Goal: Task Accomplishment & Management: Use online tool/utility

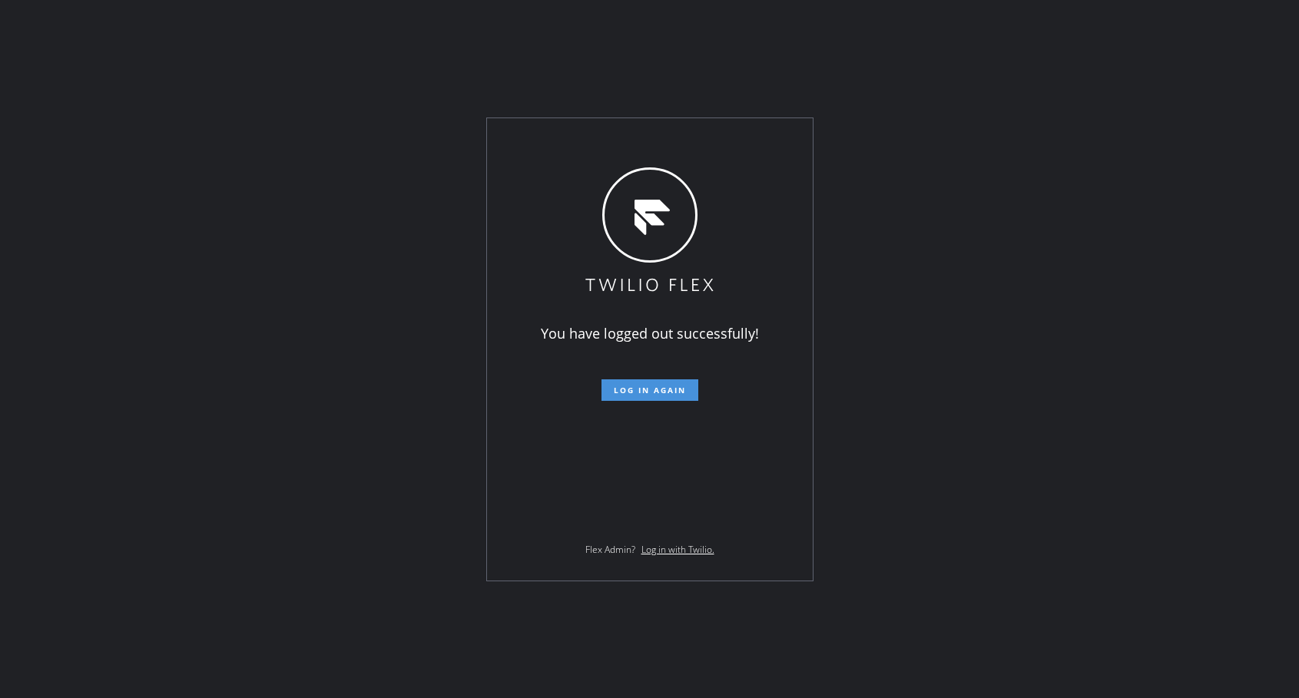
click at [682, 392] on span "Log in again" at bounding box center [650, 390] width 72 height 11
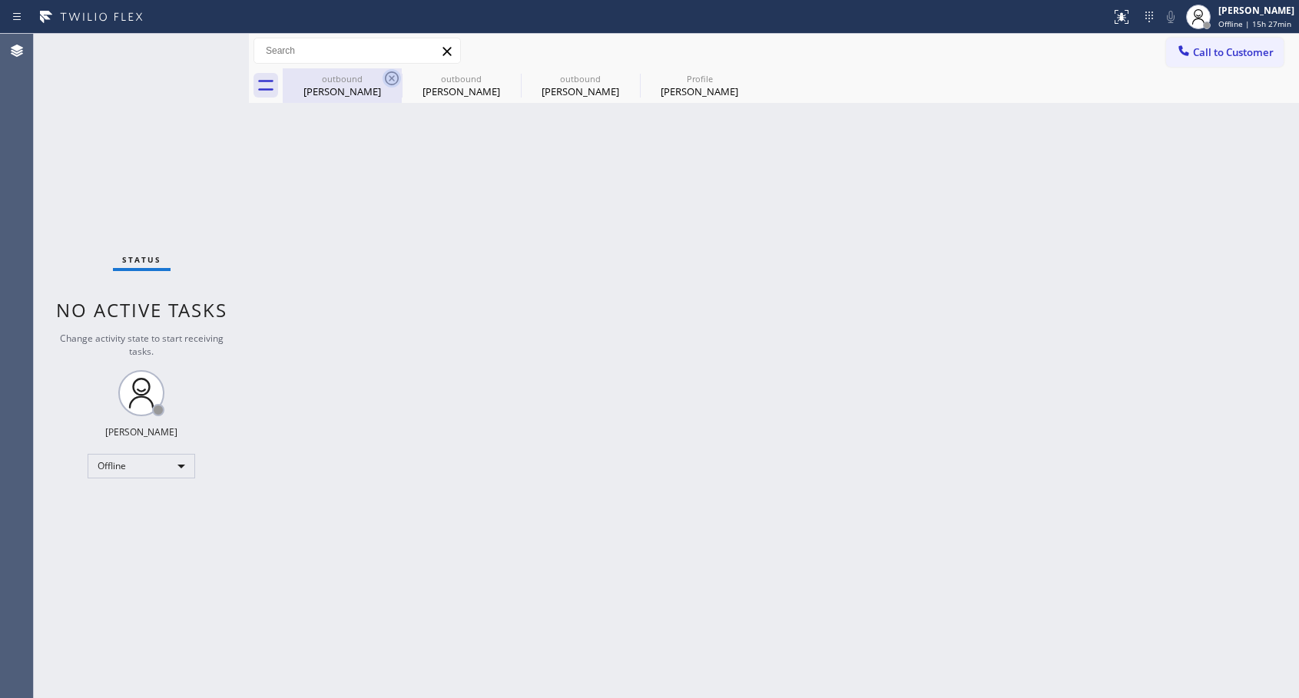
click at [391, 73] on icon at bounding box center [392, 78] width 18 height 18
click at [0, 0] on icon at bounding box center [0, 0] width 0 height 0
click at [389, 73] on div at bounding box center [791, 85] width 1016 height 35
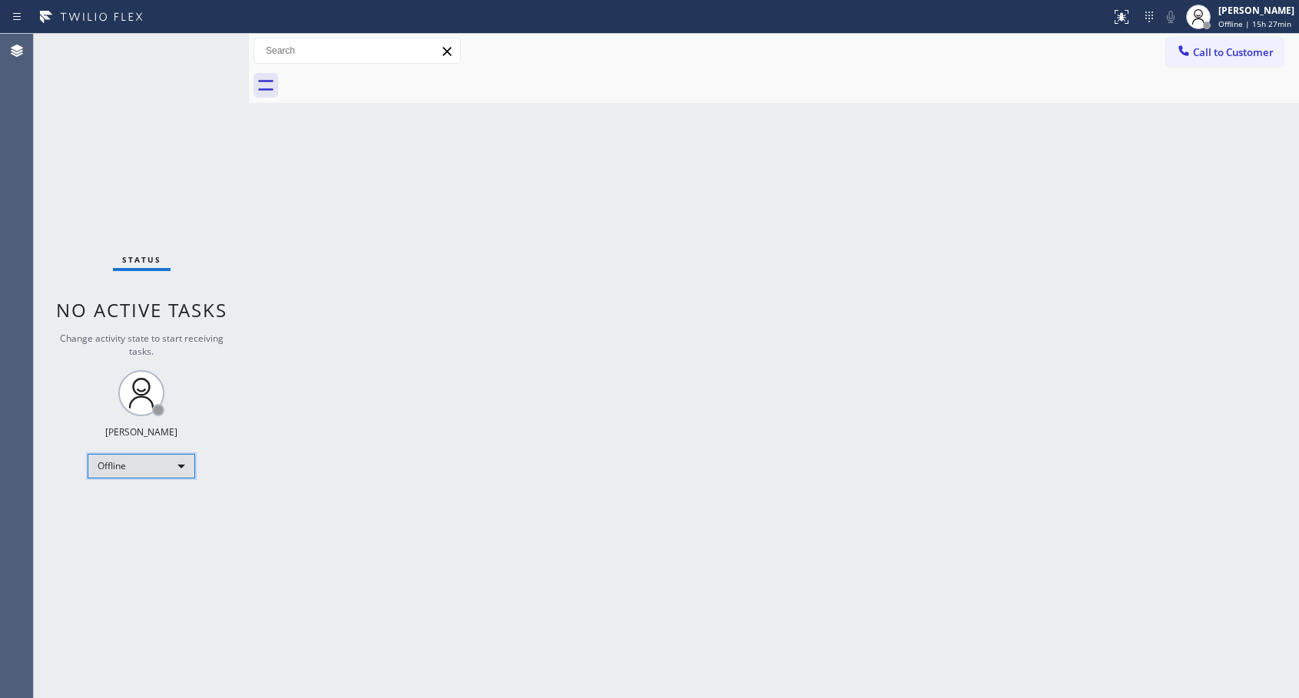
click at [124, 476] on div "Offline" at bounding box center [142, 466] width 108 height 25
click at [143, 526] on li "Unavailable" at bounding box center [140, 526] width 104 height 18
click at [1210, 48] on span "Call to Customer" at bounding box center [1233, 52] width 81 height 14
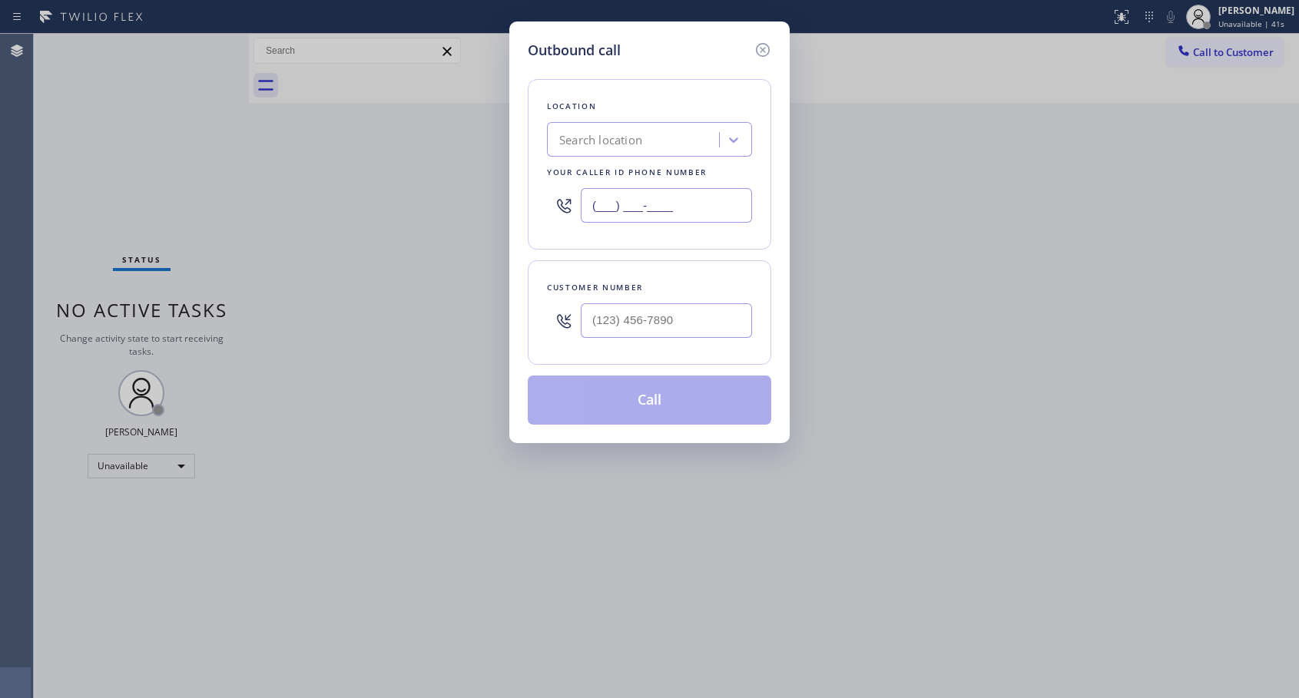
click at [604, 201] on input "(___) ___-____" at bounding box center [666, 205] width 171 height 35
paste input "818) 614-5337"
type input "[PHONE_NUMBER]"
